Goal: Entertainment & Leisure: Consume media (video, audio)

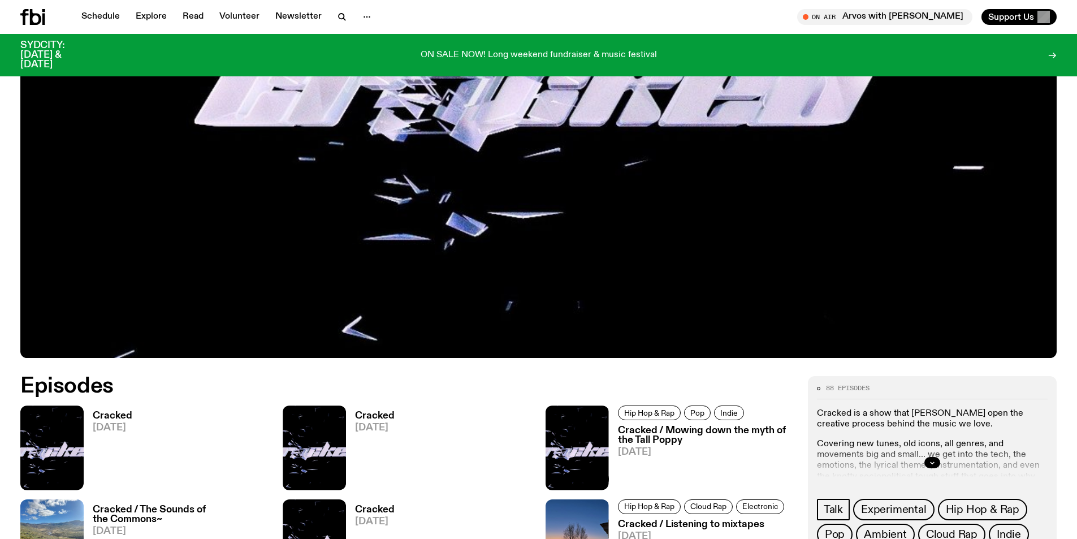
scroll to position [559, 0]
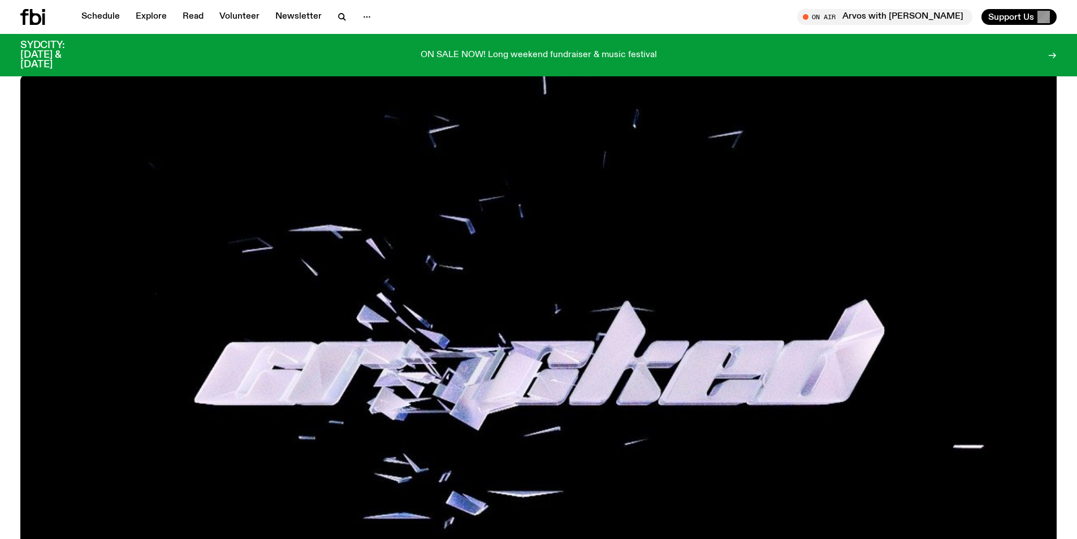
click at [560, 317] on img at bounding box center [538, 345] width 1036 height 583
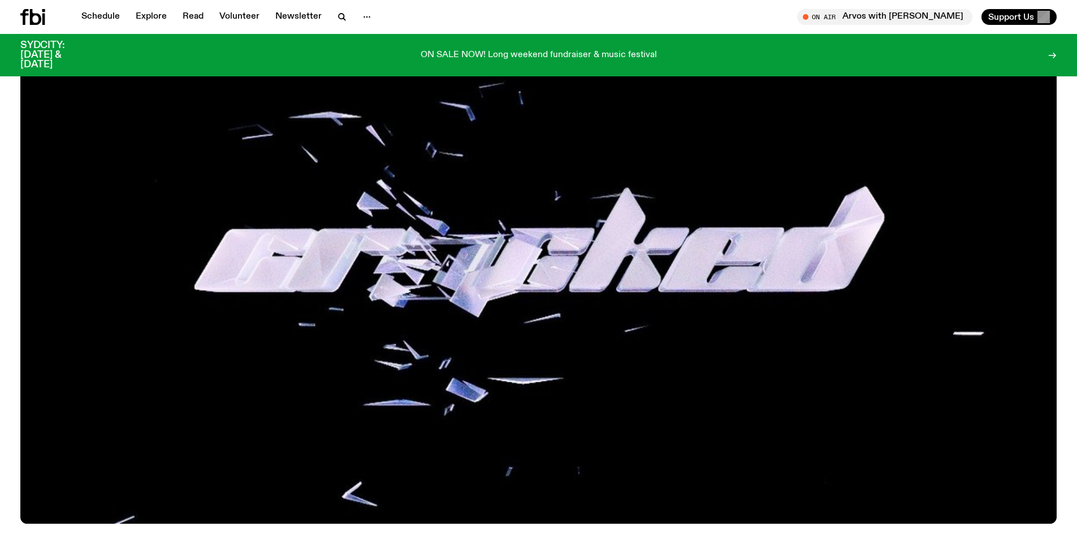
drag, startPoint x: 561, startPoint y: 339, endPoint x: 839, endPoint y: 296, distance: 280.9
click at [839, 296] on img at bounding box center [538, 232] width 1036 height 583
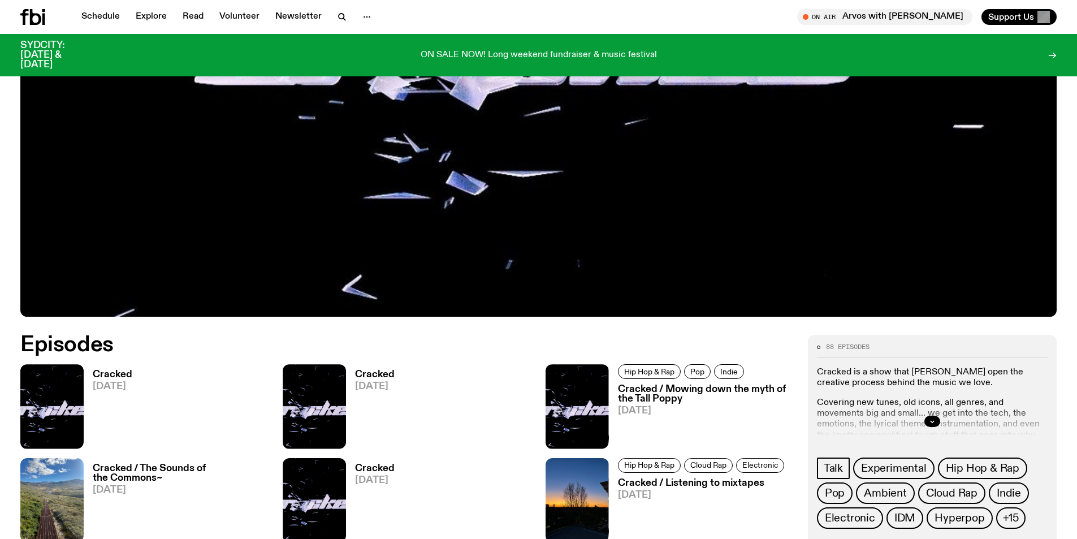
scroll to position [503, 0]
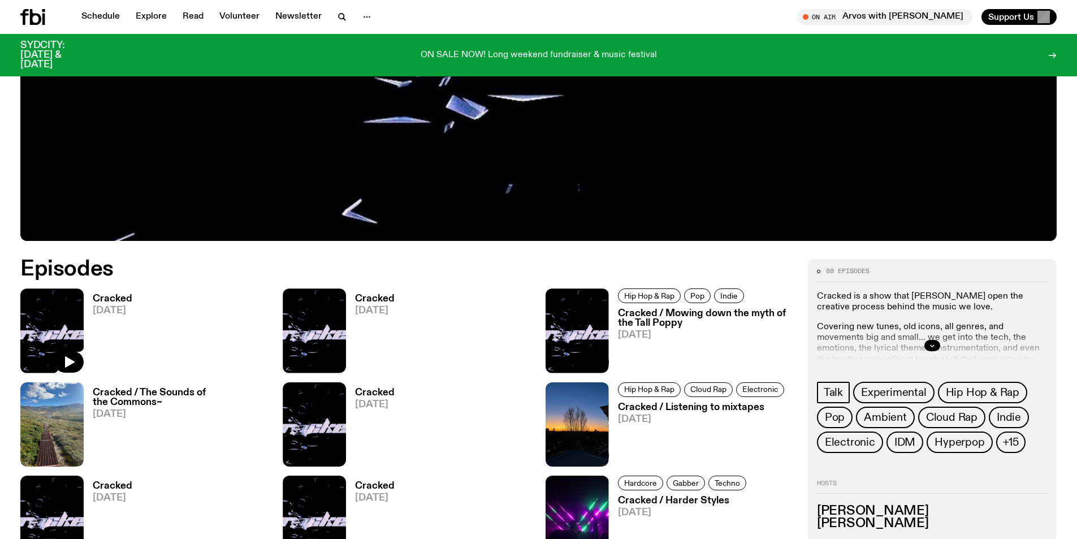
drag, startPoint x: 47, startPoint y: 328, endPoint x: 284, endPoint y: 339, distance: 237.1
click at [47, 327] on img at bounding box center [51, 330] width 63 height 84
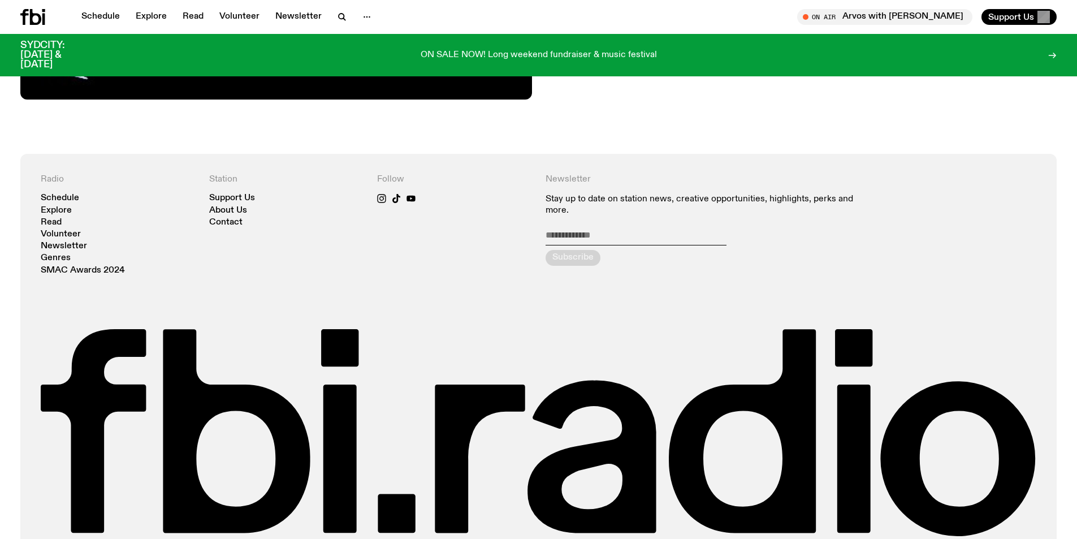
scroll to position [872, 0]
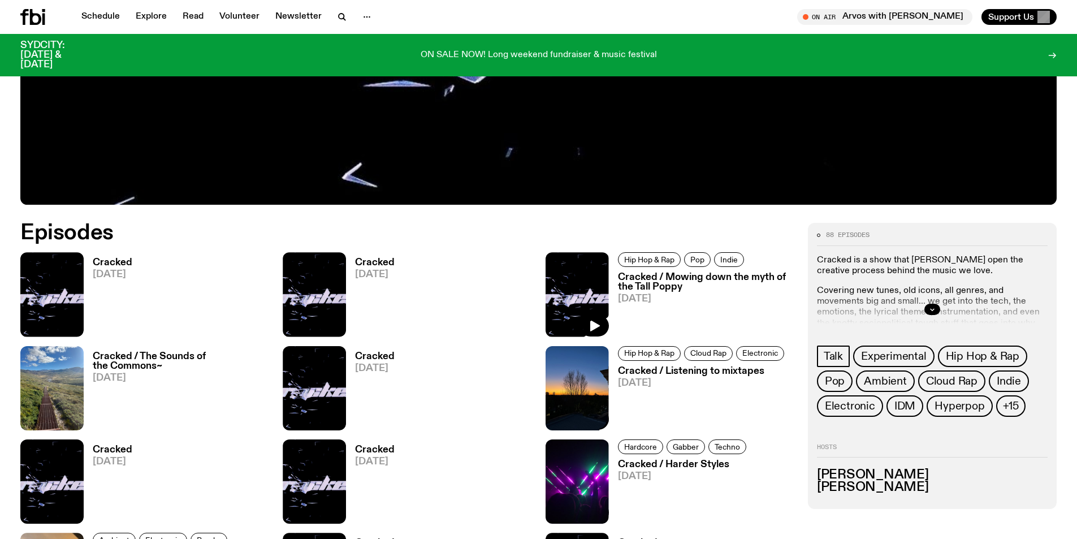
scroll to position [559, 0]
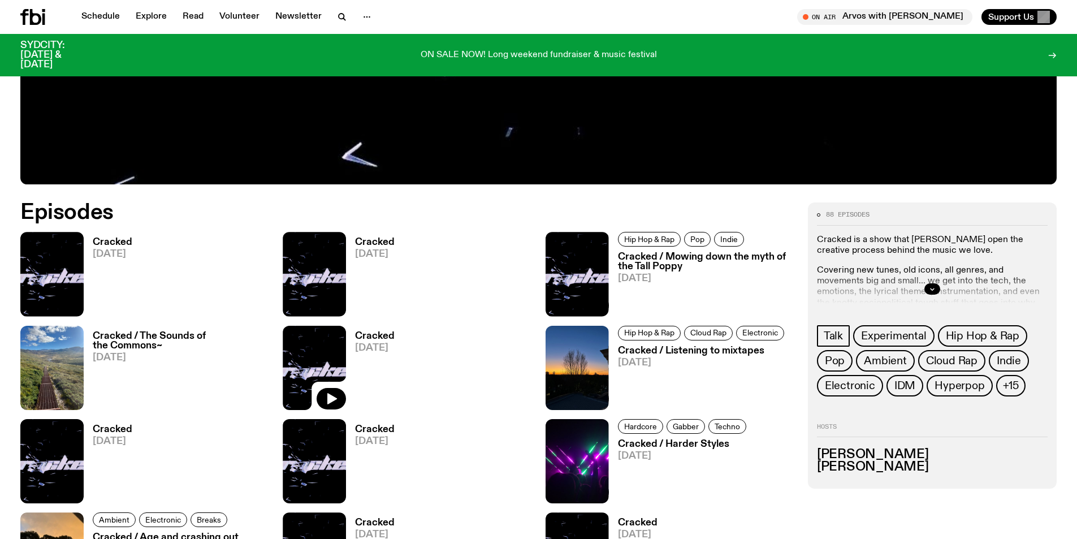
drag, startPoint x: 318, startPoint y: 363, endPoint x: 406, endPoint y: 362, distance: 87.6
click at [318, 363] on img at bounding box center [314, 368] width 63 height 84
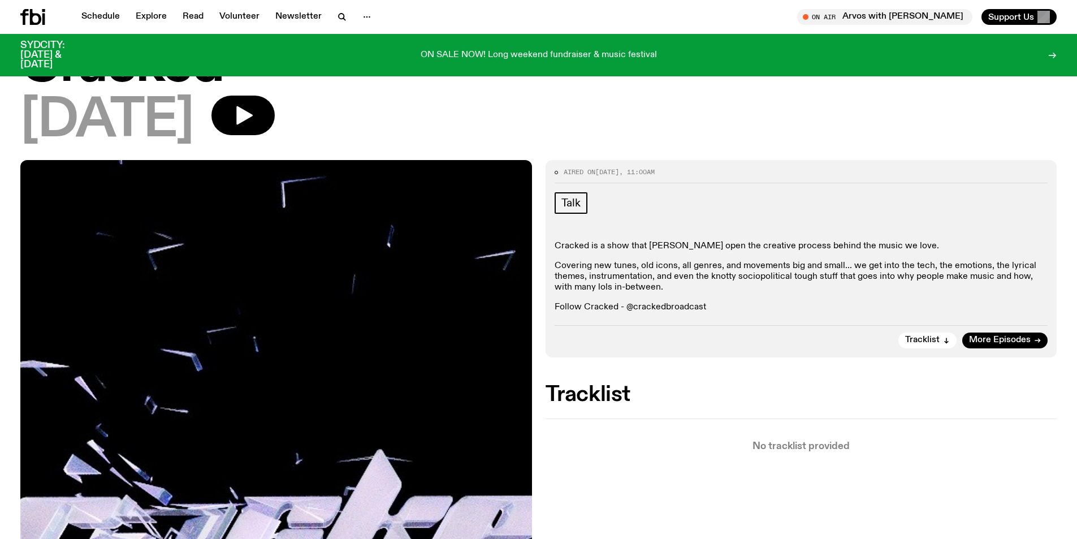
scroll to position [49, 0]
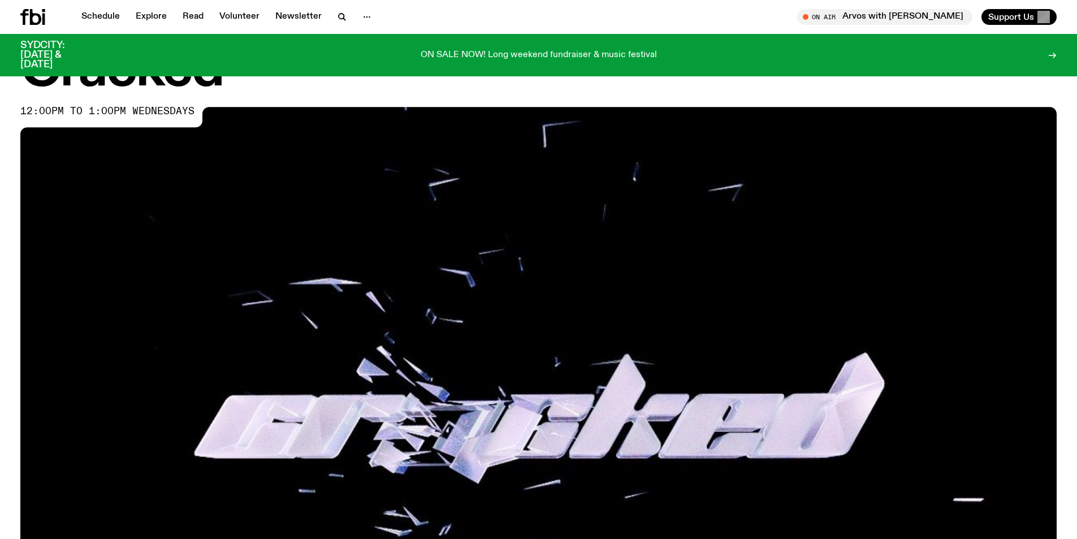
scroll to position [50, 0]
